Goal: Leave review/rating: Leave review/rating

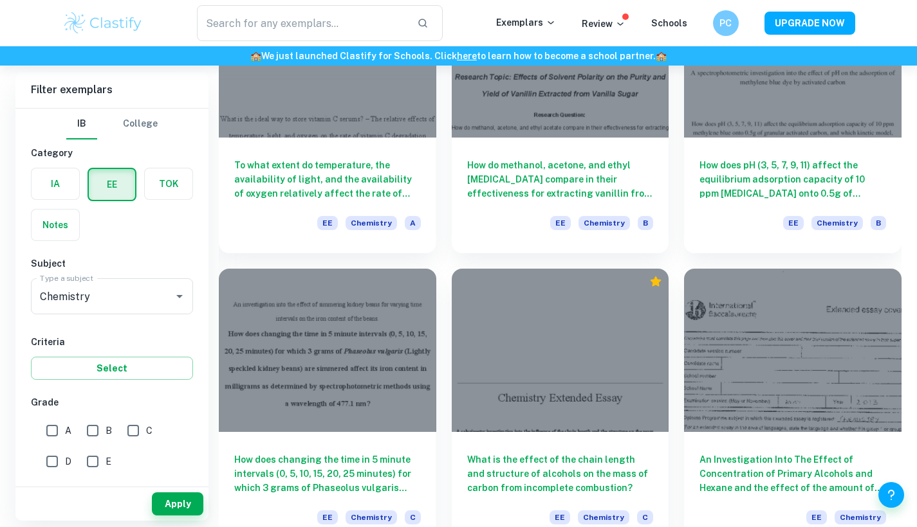
scroll to position [3738, 0]
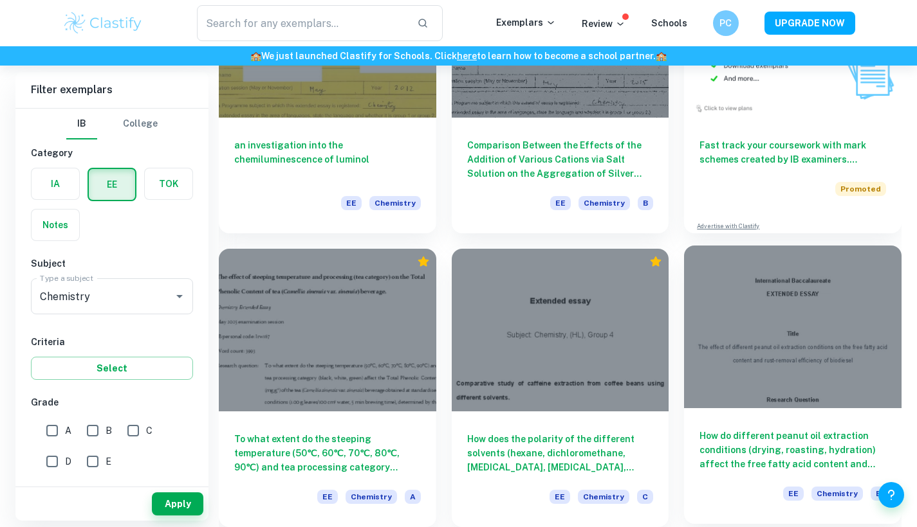
click at [809, 371] on div at bounding box center [792, 327] width 217 height 163
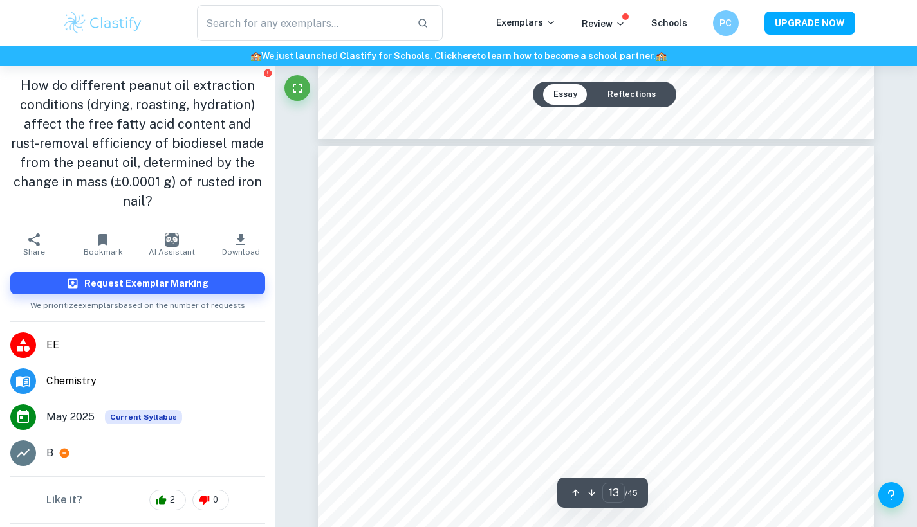
type input "12"
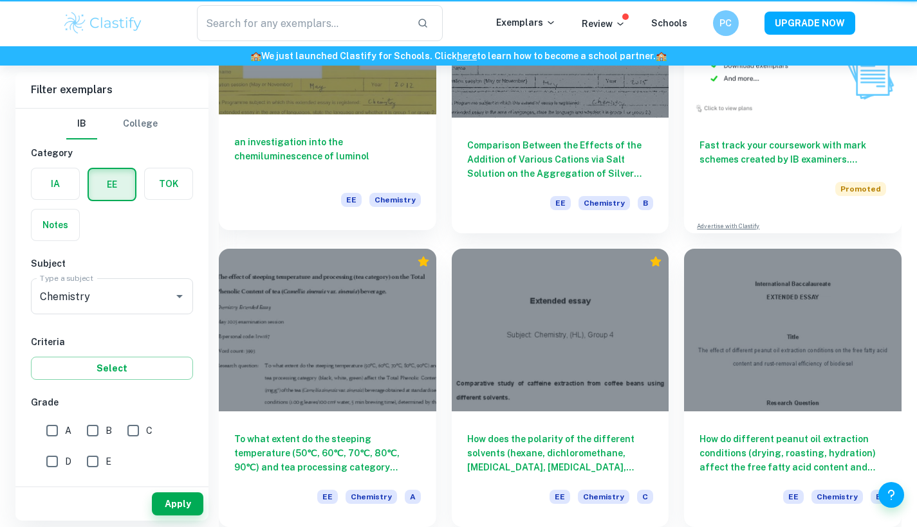
scroll to position [3738, 0]
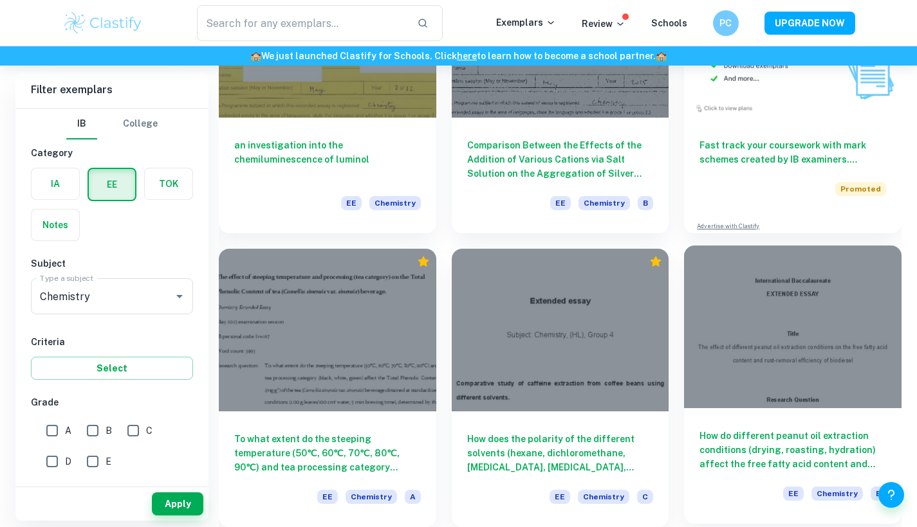
click at [779, 370] on div at bounding box center [792, 327] width 217 height 163
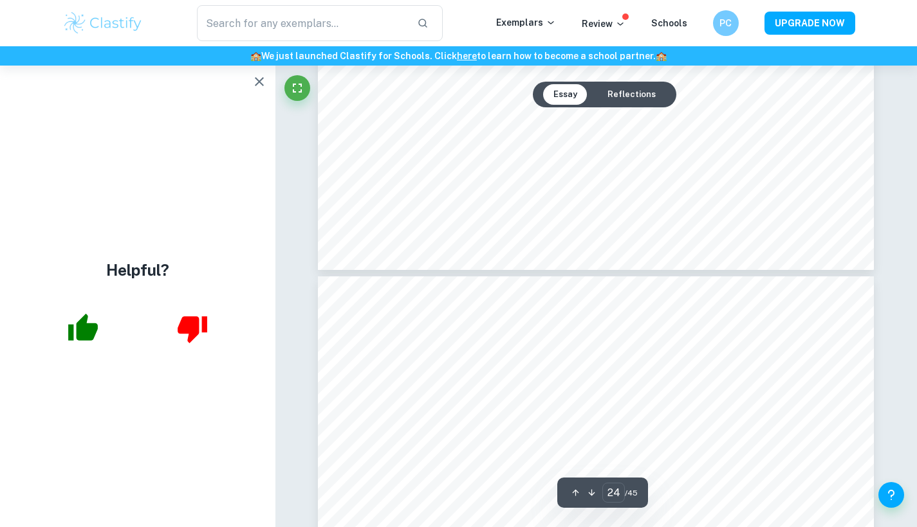
scroll to position [17398, 0]
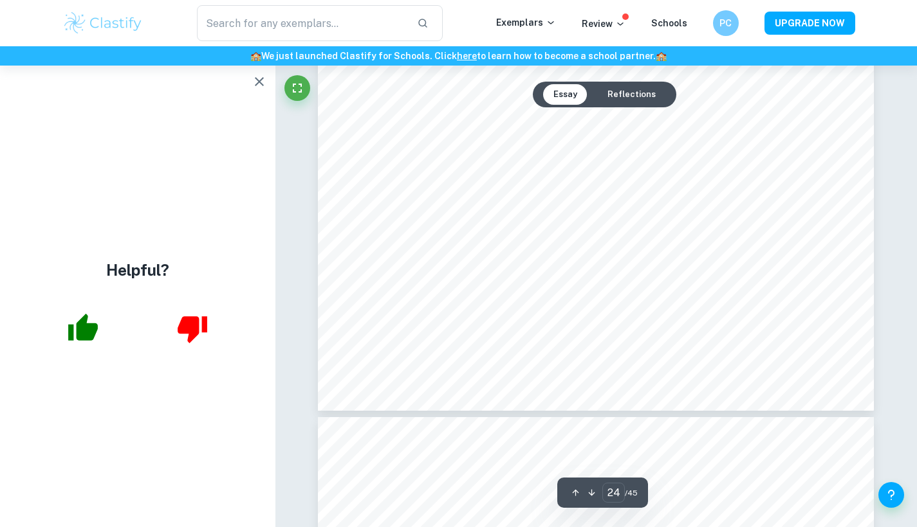
type input "25"
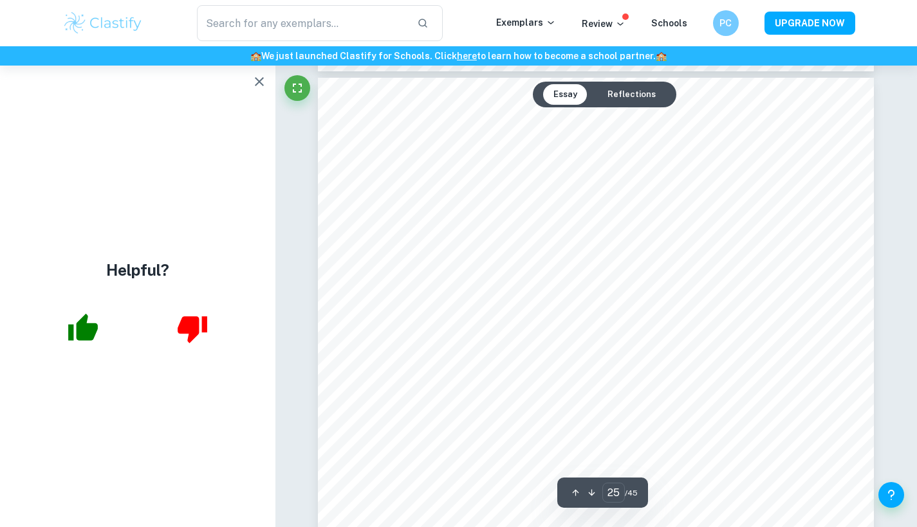
click at [462, 3] on div "​ Exemplars Review Schools PC UPGRADE NOW" at bounding box center [458, 23] width 917 height 46
